Goal: Information Seeking & Learning: Learn about a topic

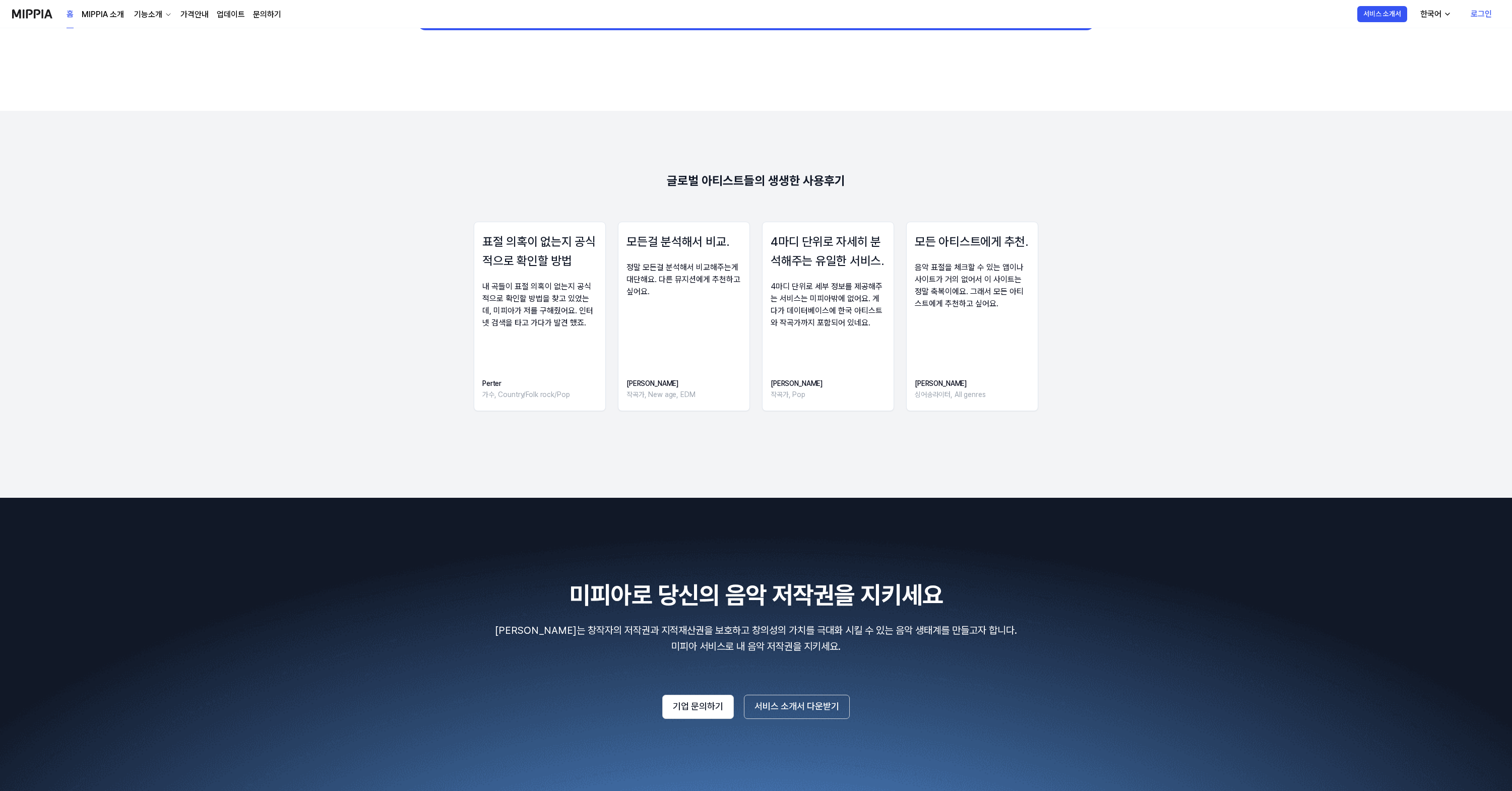
scroll to position [1370, 0]
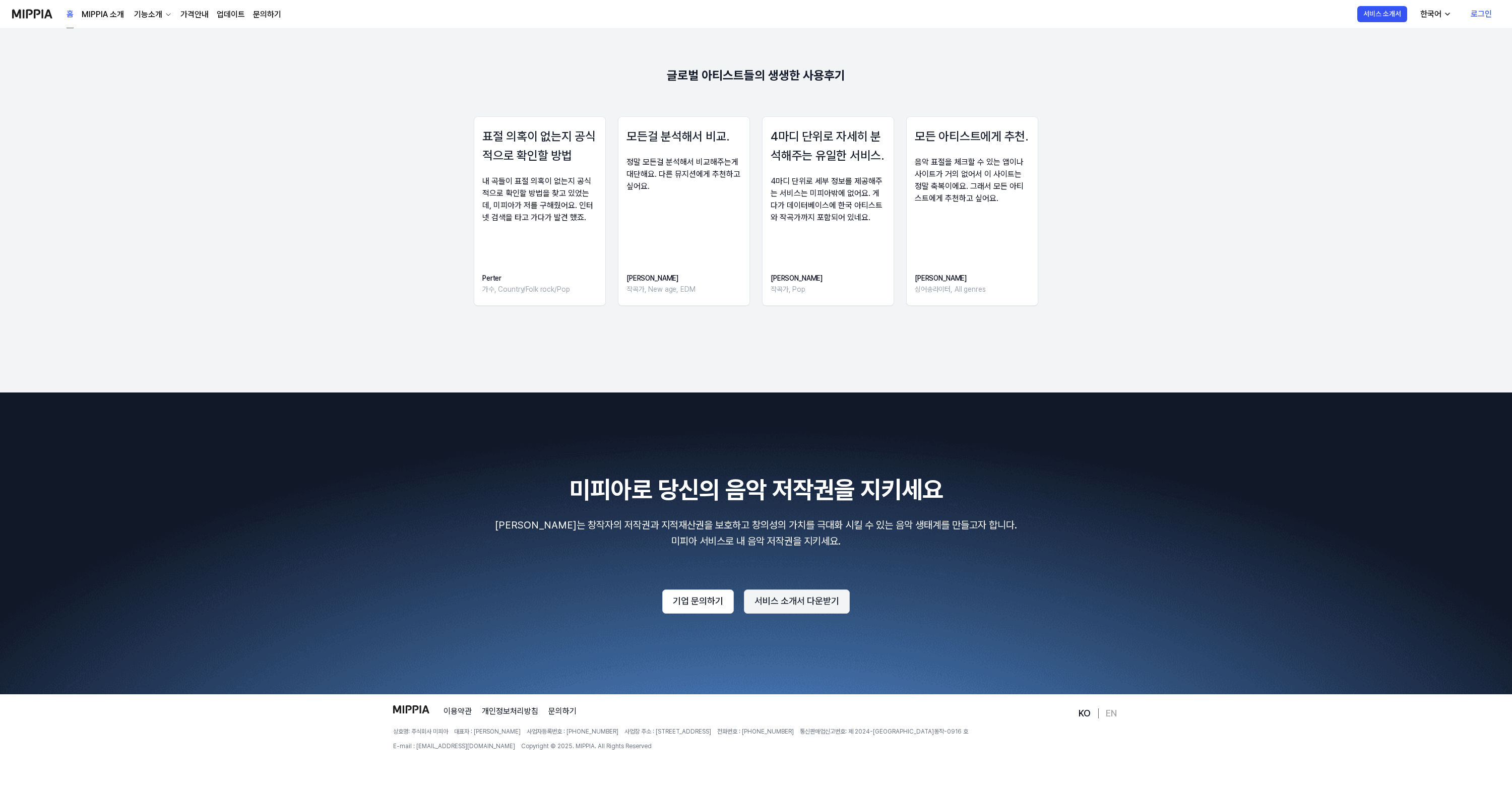
click at [794, 605] on button "서비스 소개서 다운받기" at bounding box center [797, 601] width 106 height 24
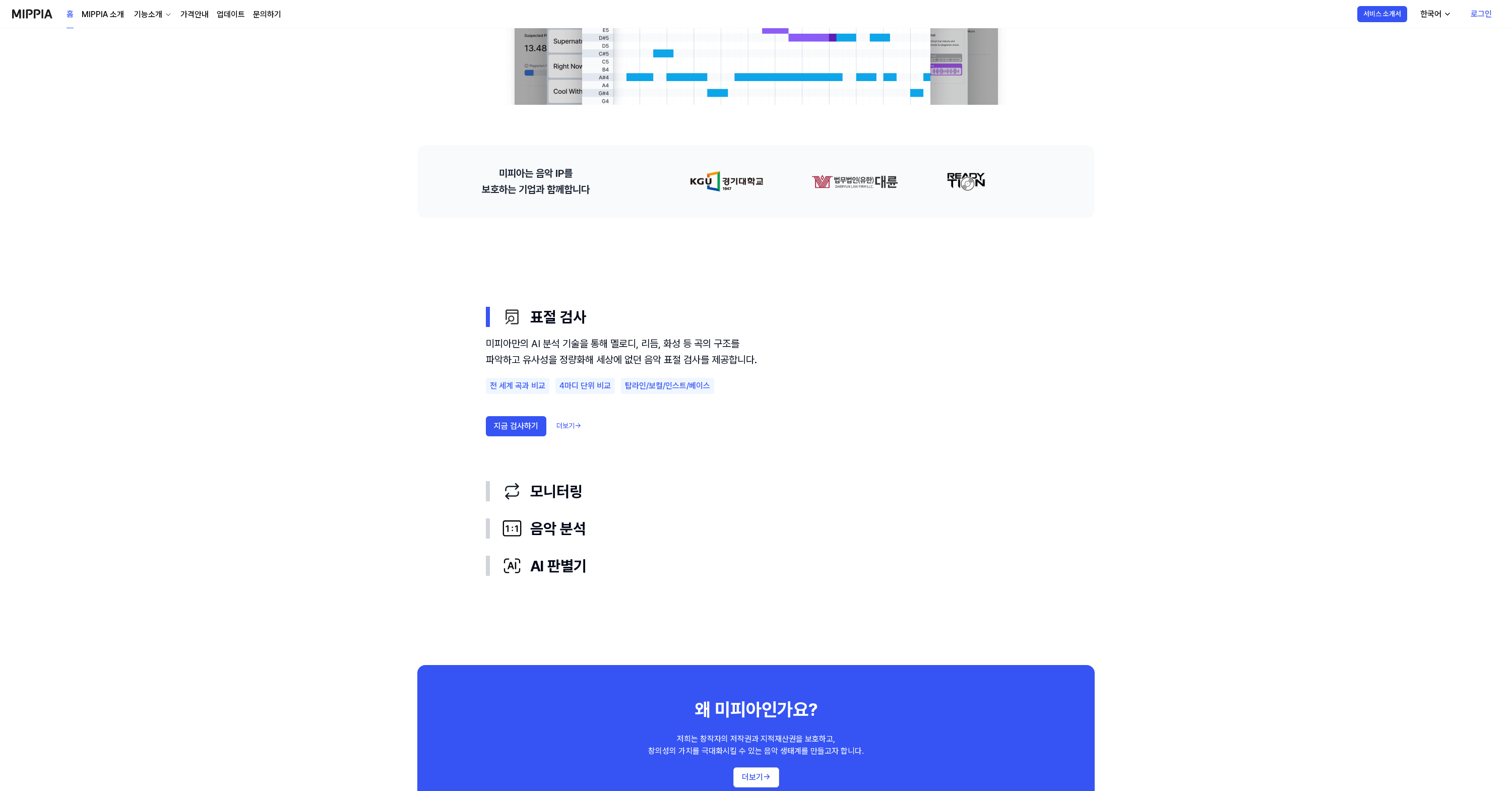
scroll to position [331, 0]
click at [558, 495] on div "모니터링" at bounding box center [764, 490] width 524 height 21
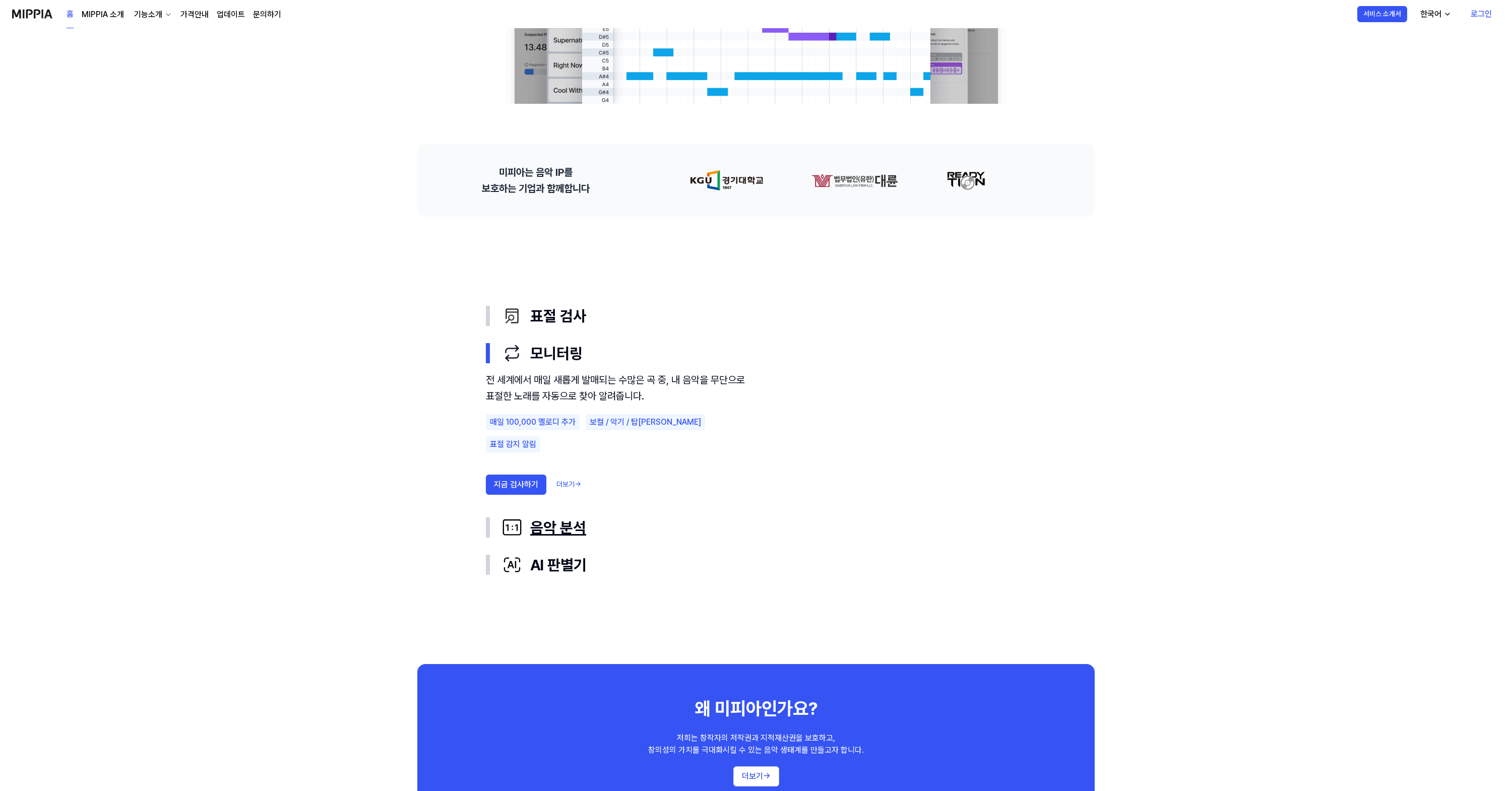
click at [552, 522] on div "음악 분석" at bounding box center [764, 527] width 524 height 21
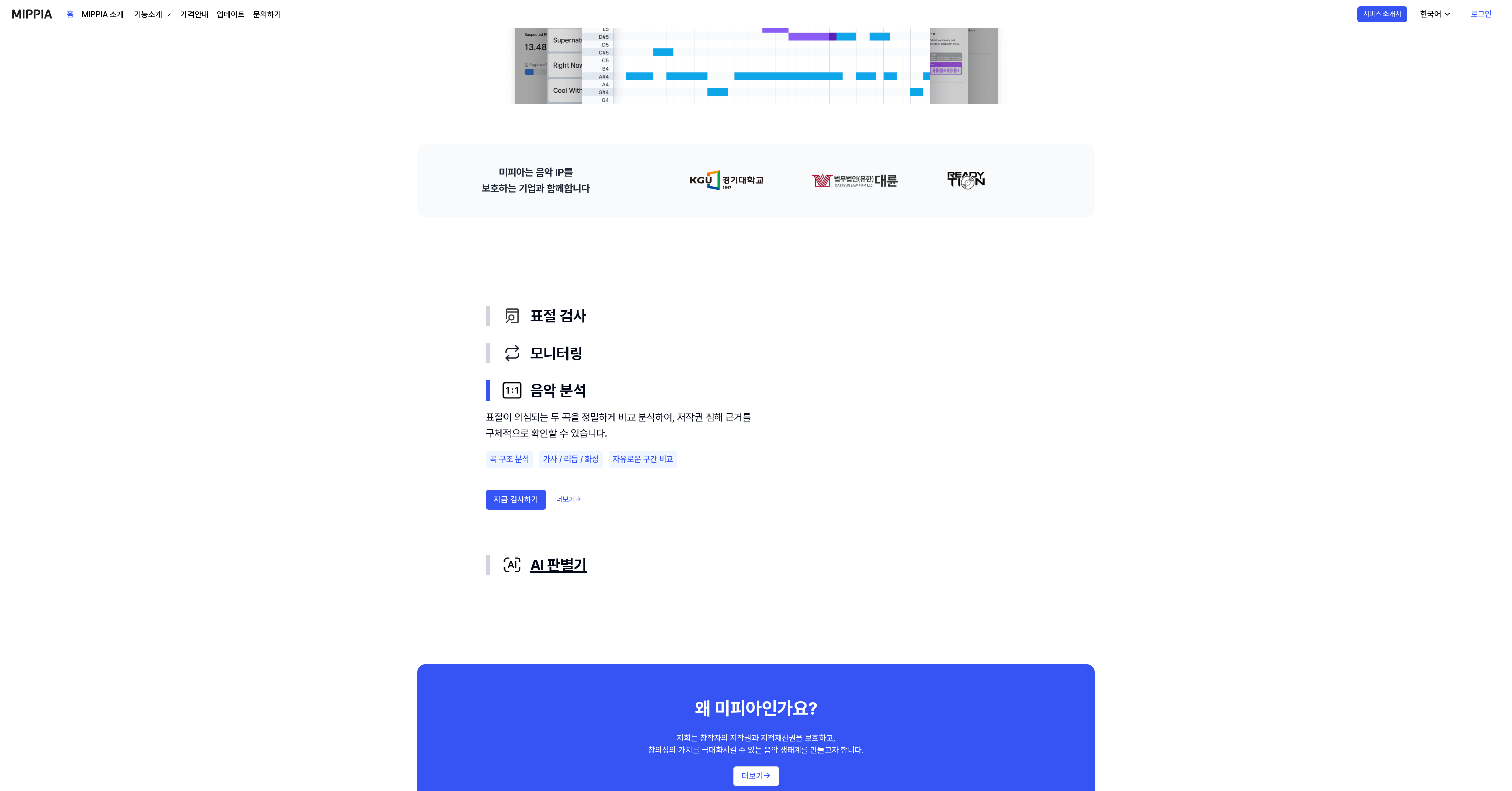
click at [557, 572] on div "AI 판별기" at bounding box center [764, 565] width 524 height 21
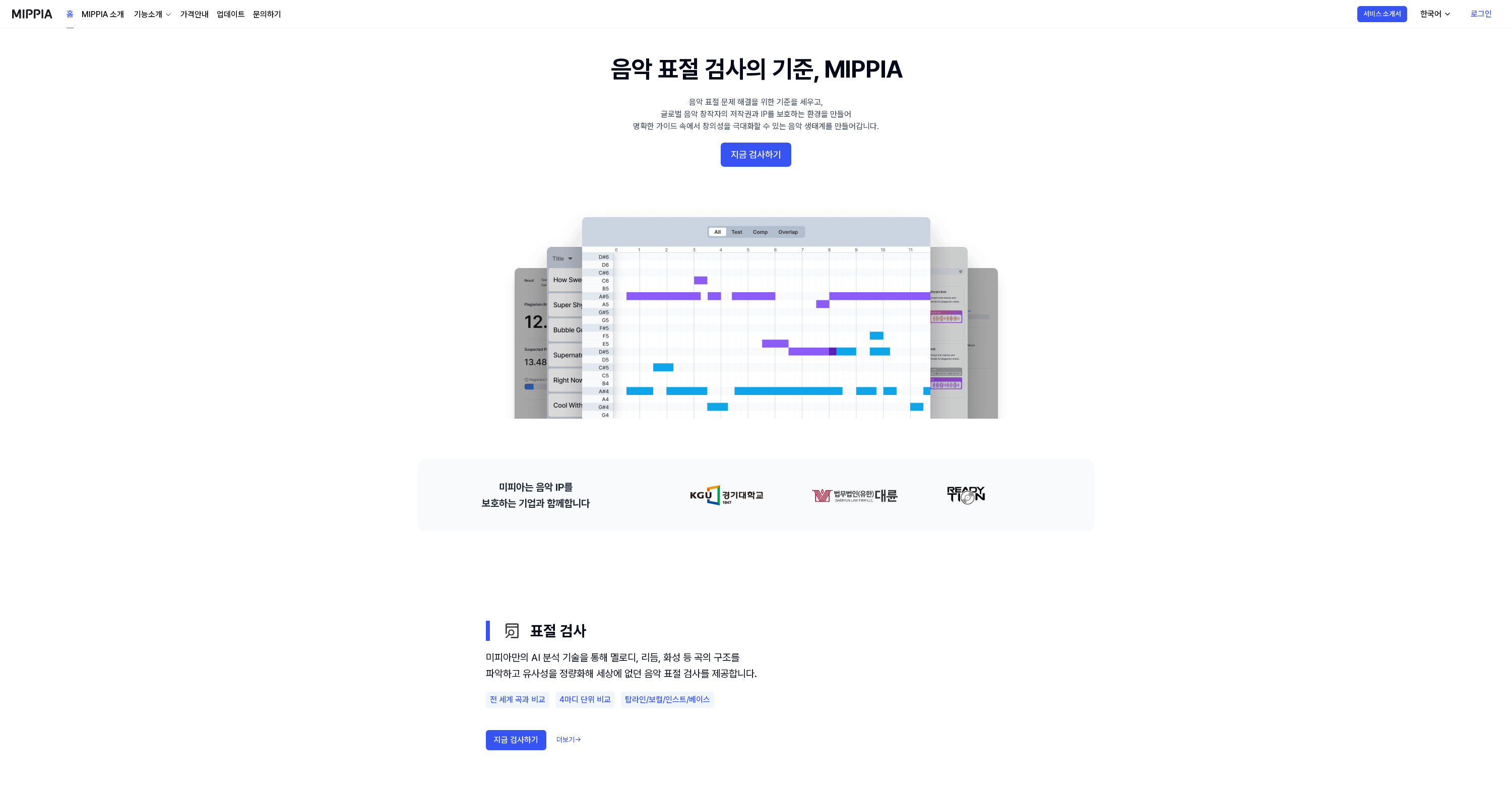
scroll to position [0, 0]
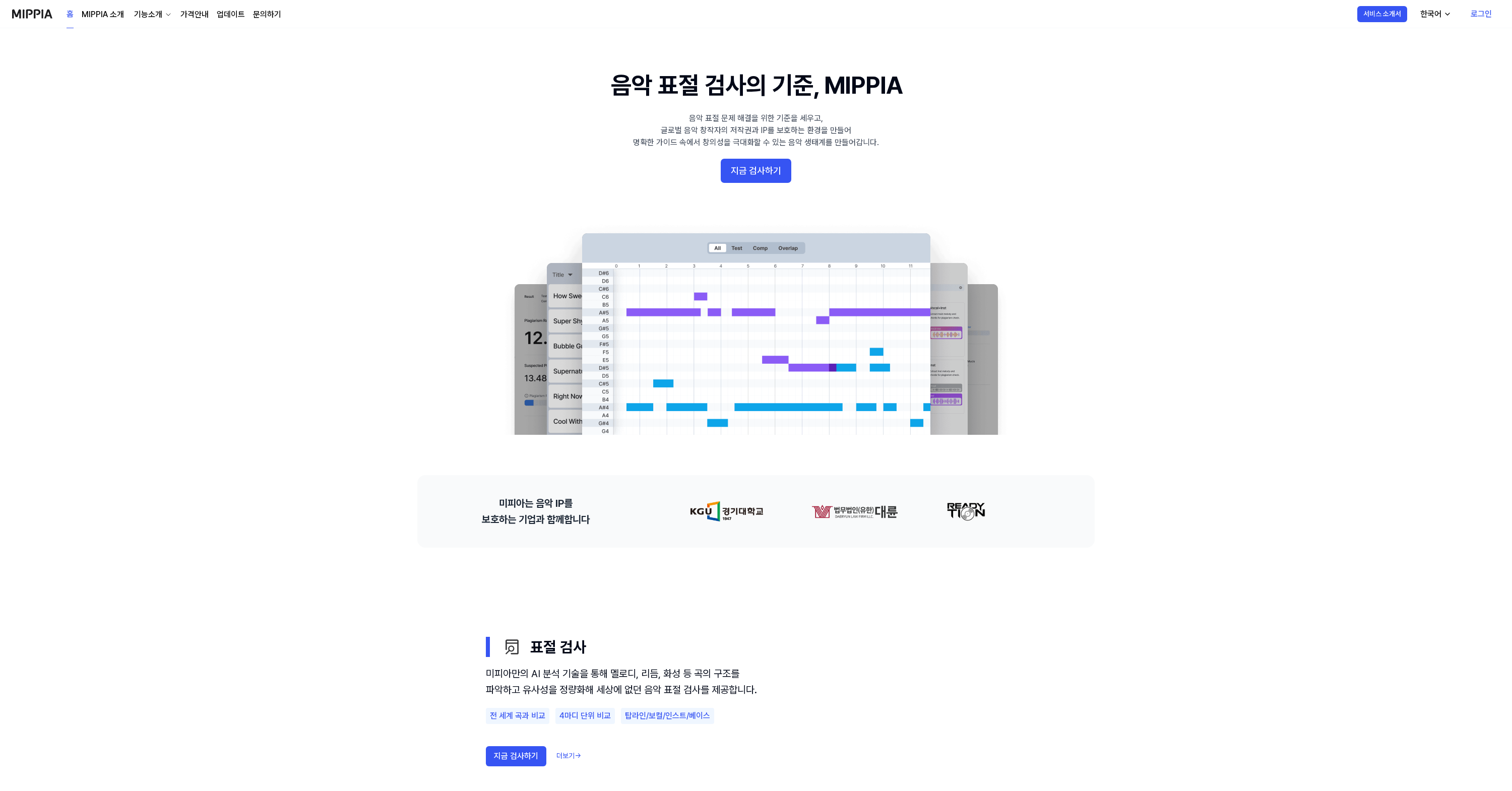
click at [205, 21] on div "홈 MIPPIA 소개 기능소개 가격안내 업데이트 문의하기" at bounding box center [174, 14] width 215 height 28
click at [193, 17] on link "가격안내" at bounding box center [194, 14] width 28 height 12
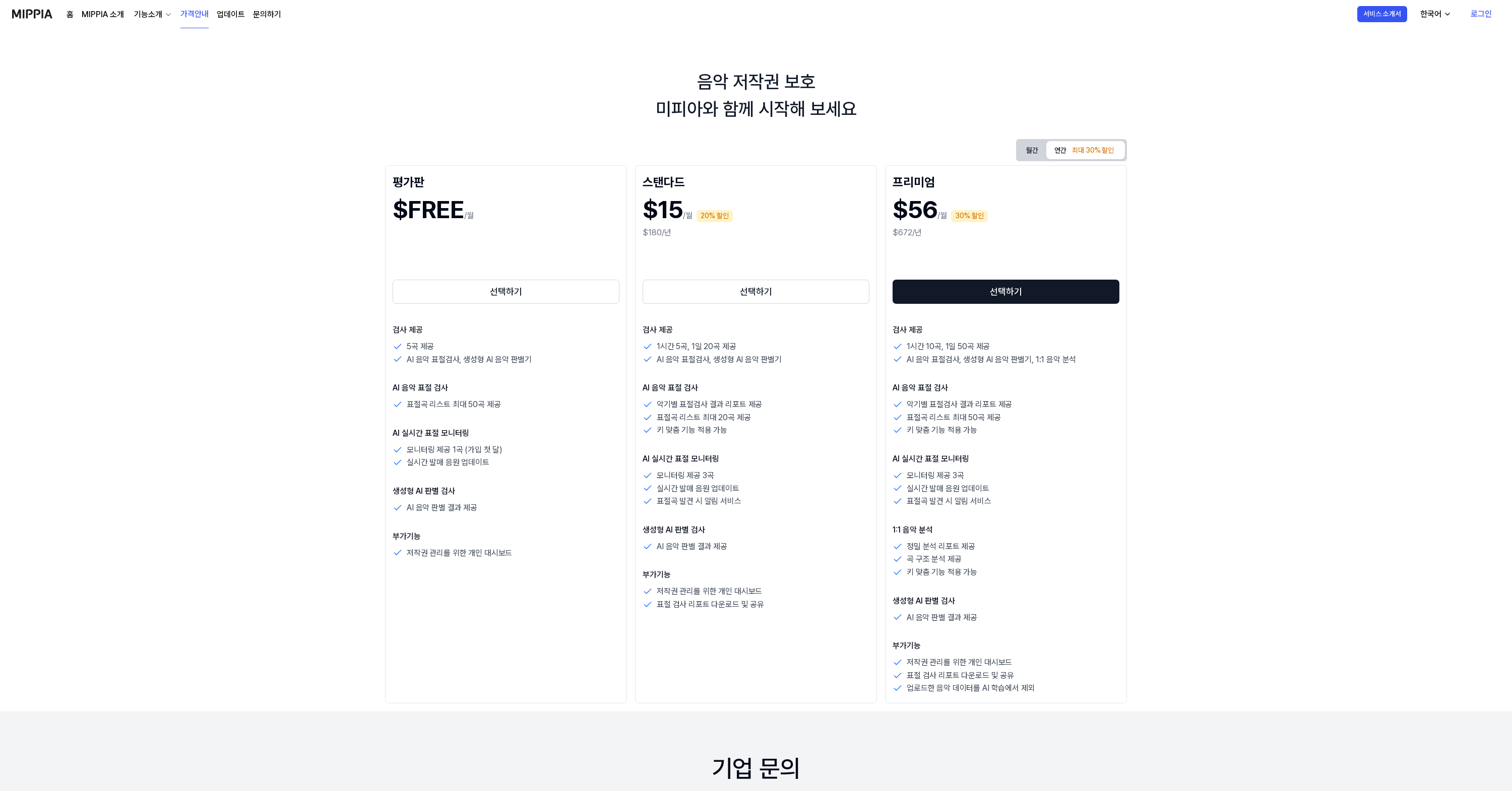
click at [265, 15] on link "문의하기" at bounding box center [267, 14] width 28 height 12
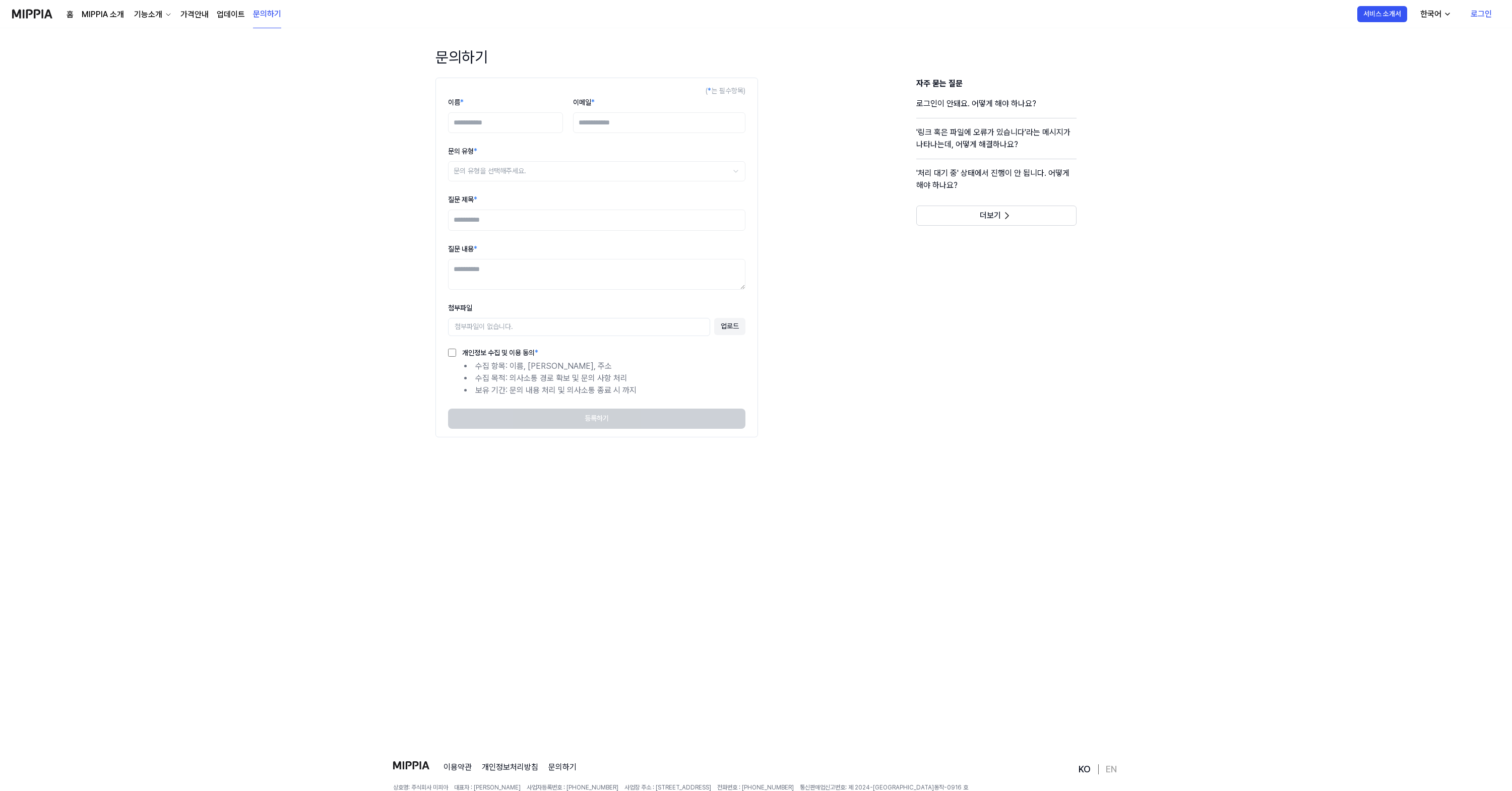
click at [235, 17] on link "업데이트" at bounding box center [231, 14] width 28 height 12
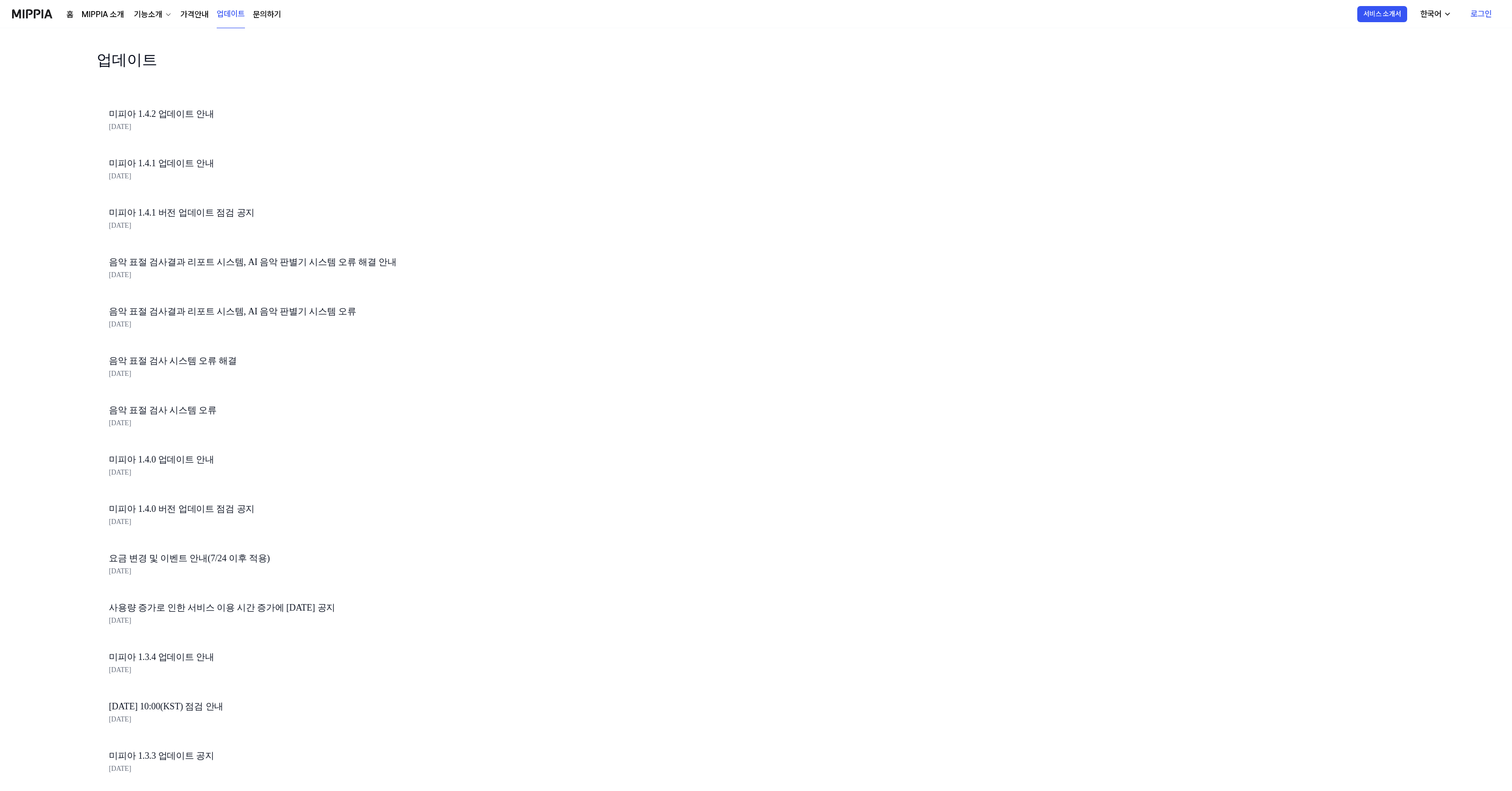
click at [96, 13] on link "MIPPIA 소개" at bounding box center [103, 14] width 42 height 12
